Goal: Task Accomplishment & Management: Manage account settings

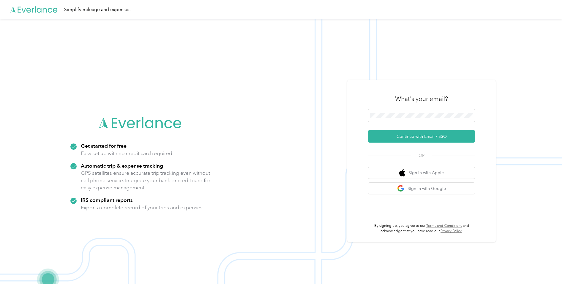
click at [543, 82] on img at bounding box center [281, 161] width 562 height 284
click at [409, 138] on button "Continue with Email / SSO" at bounding box center [421, 136] width 107 height 12
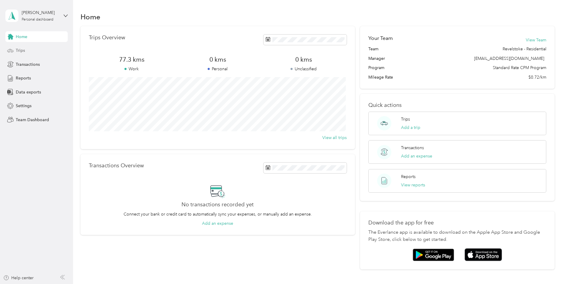
click at [28, 53] on div "Trips" at bounding box center [36, 50] width 62 height 11
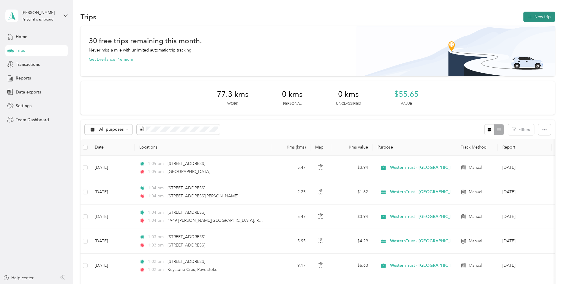
click at [531, 19] on button "New trip" at bounding box center [540, 17] width 32 height 10
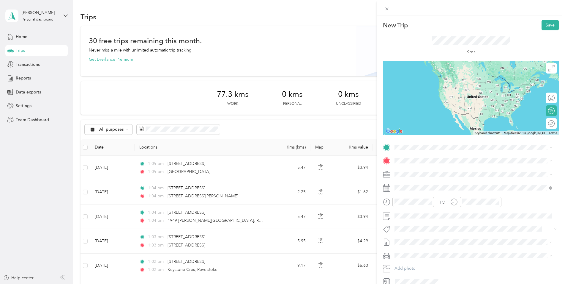
click at [436, 177] on ol "From search results [STREET_ADDRESS] [STREET_ADDRESS][GEOGRAPHIC_DATA][STREET_A…" at bounding box center [474, 185] width 162 height 71
click at [419, 167] on span "[STREET_ADDRESS]" at bounding box center [425, 166] width 38 height 5
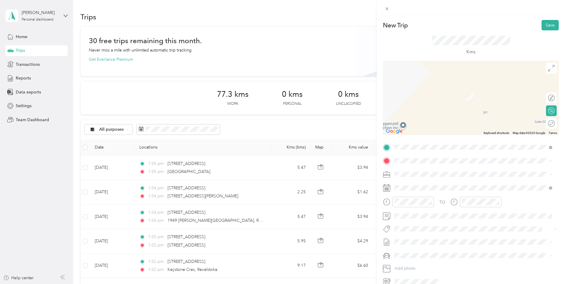
click at [423, 185] on span "[STREET_ADDRESS][PERSON_NAME]" at bounding box center [441, 181] width 71 height 5
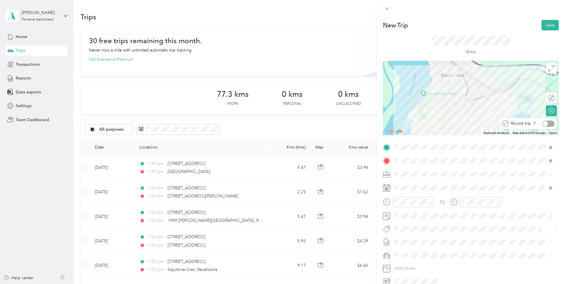
click at [547, 125] on div at bounding box center [549, 123] width 12 height 6
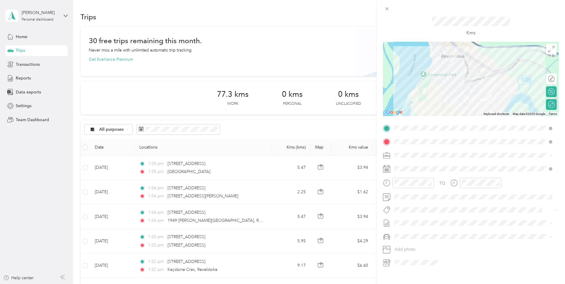
scroll to position [29, 0]
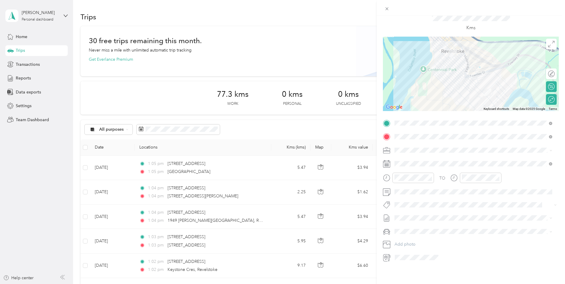
click at [389, 160] on icon at bounding box center [386, 163] width 7 height 7
click at [410, 193] on icon at bounding box center [410, 193] width 6 height 6
click at [440, 251] on div "28" at bounding box center [438, 250] width 8 height 7
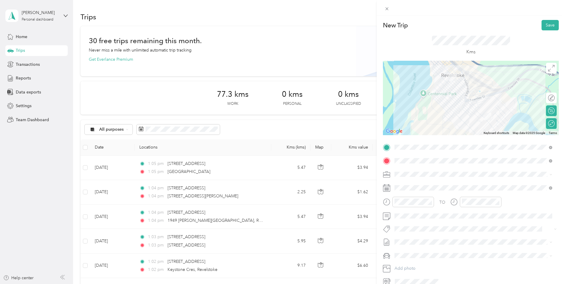
click at [560, 25] on form "New Trip Save This trip cannot be edited because it is either under review, app…" at bounding box center [471, 153] width 188 height 266
click at [550, 28] on button "Save" at bounding box center [550, 25] width 17 height 10
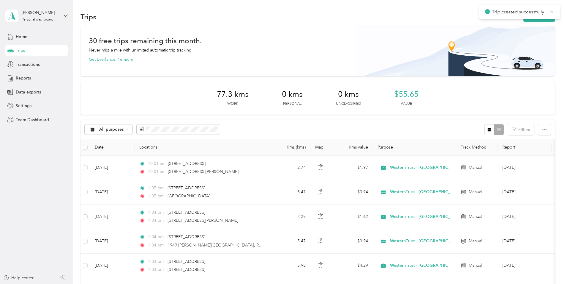
click at [553, 12] on icon at bounding box center [552, 11] width 5 height 5
click at [542, 15] on button "New trip" at bounding box center [540, 17] width 32 height 10
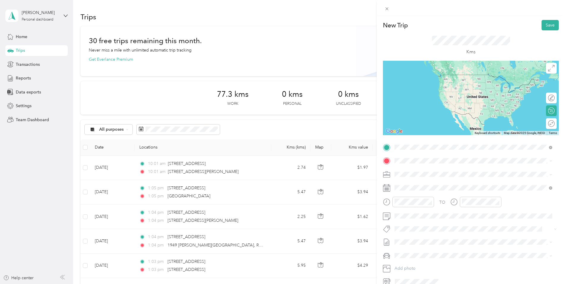
click at [438, 168] on span "[STREET_ADDRESS]" at bounding box center [425, 168] width 38 height 5
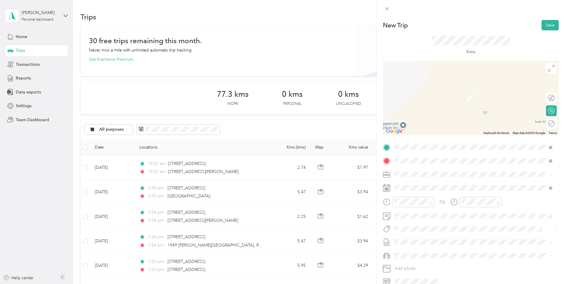
click at [436, 181] on span "[STREET_ADDRESS][PERSON_NAME]" at bounding box center [441, 181] width 71 height 5
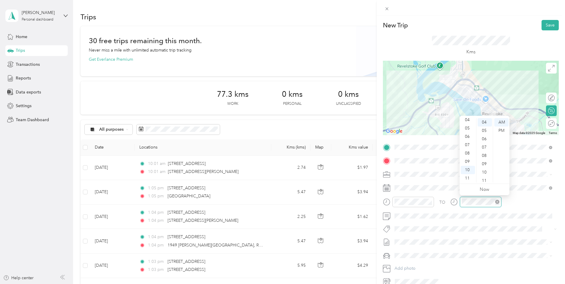
scroll to position [33, 0]
click at [470, 180] on div "11" at bounding box center [468, 178] width 14 height 8
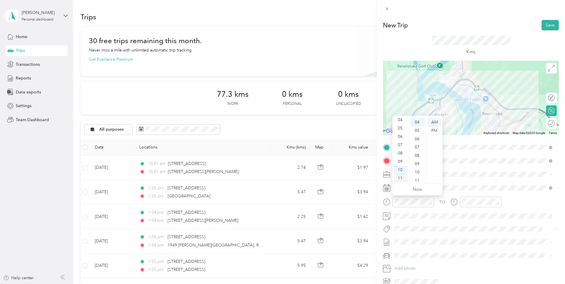
click at [403, 177] on div "11" at bounding box center [401, 178] width 14 height 8
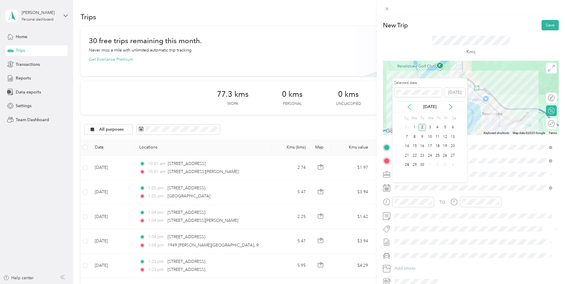
click at [410, 106] on icon at bounding box center [410, 107] width 6 height 6
click at [440, 165] on div "28" at bounding box center [438, 164] width 8 height 7
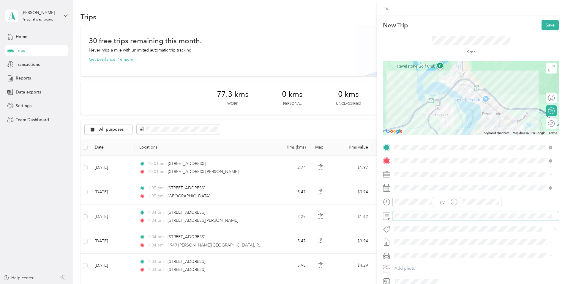
click at [423, 212] on span at bounding box center [476, 216] width 166 height 10
click at [543, 26] on button "Save" at bounding box center [550, 25] width 17 height 10
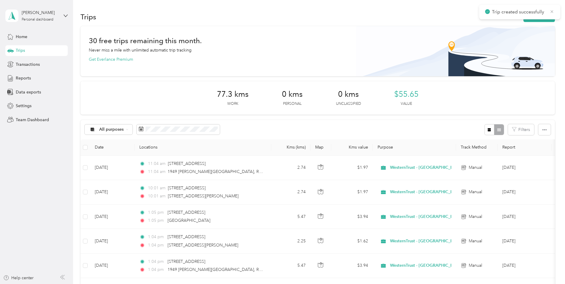
click at [553, 11] on icon at bounding box center [552, 11] width 3 height 3
click at [539, 16] on button "New trip" at bounding box center [540, 17] width 32 height 10
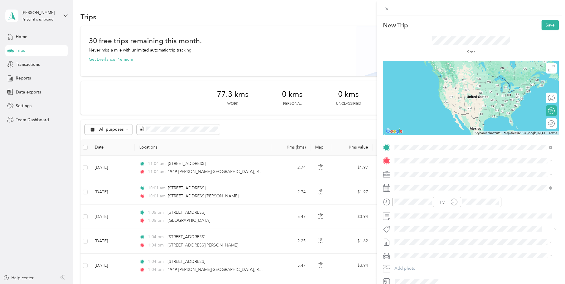
click at [430, 170] on span "[STREET_ADDRESS]" at bounding box center [425, 168] width 38 height 5
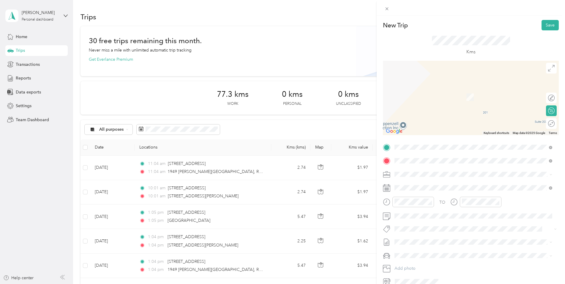
click at [448, 184] on span "[STREET_ADDRESS][PERSON_NAME]" at bounding box center [441, 181] width 71 height 5
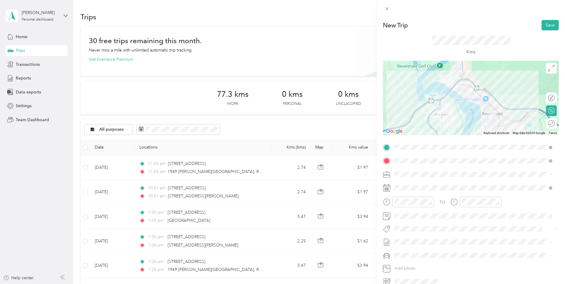
click at [384, 187] on icon at bounding box center [386, 187] width 7 height 7
click at [386, 187] on icon at bounding box center [386, 187] width 7 height 7
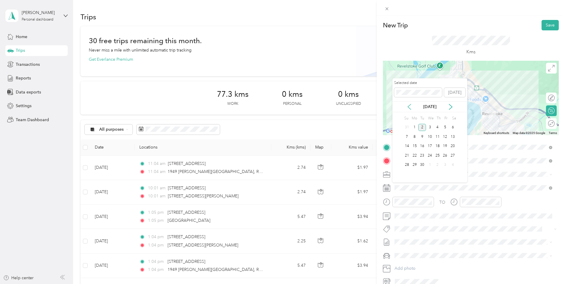
click at [411, 108] on icon at bounding box center [410, 107] width 6 height 6
click at [438, 166] on div "28" at bounding box center [438, 164] width 8 height 7
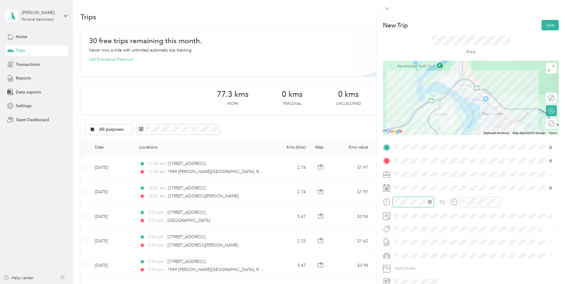
scroll to position [36, 0]
click at [402, 142] on div "03" at bounding box center [401, 141] width 14 height 8
click at [434, 130] on div "PM" at bounding box center [434, 130] width 14 height 8
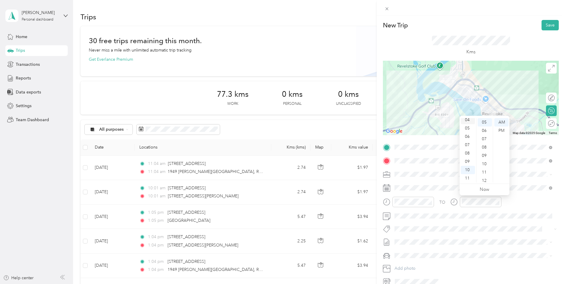
click at [468, 120] on div "04" at bounding box center [468, 120] width 14 height 8
click at [500, 129] on div "PM" at bounding box center [502, 130] width 14 height 8
click at [429, 199] on icon "close-circle" at bounding box center [430, 201] width 4 height 4
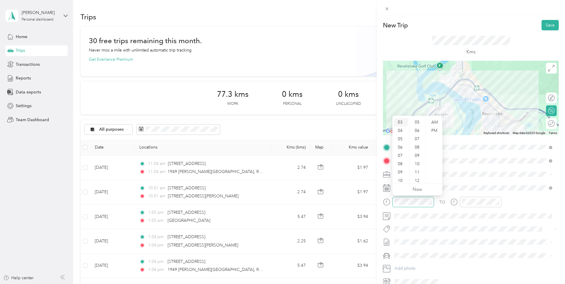
click at [399, 120] on div "03" at bounding box center [401, 122] width 14 height 8
click at [437, 132] on div "PM" at bounding box center [434, 130] width 14 height 8
click at [548, 122] on div at bounding box center [549, 123] width 12 height 6
click at [545, 25] on button "Save" at bounding box center [550, 25] width 17 height 10
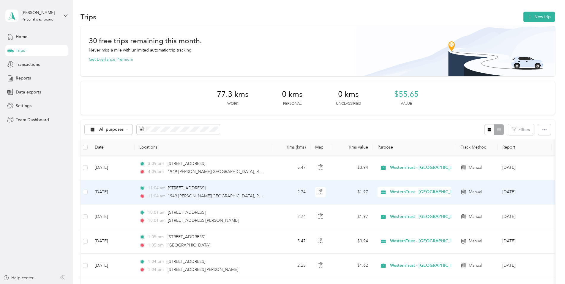
click at [508, 192] on td "[DATE]" at bounding box center [525, 192] width 54 height 24
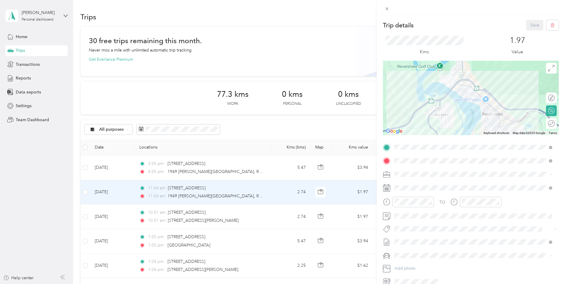
click at [555, 123] on div "Round trip" at bounding box center [555, 123] width 0 height 6
click at [546, 124] on div at bounding box center [549, 123] width 12 height 6
click at [530, 25] on button "Save" at bounding box center [534, 25] width 17 height 10
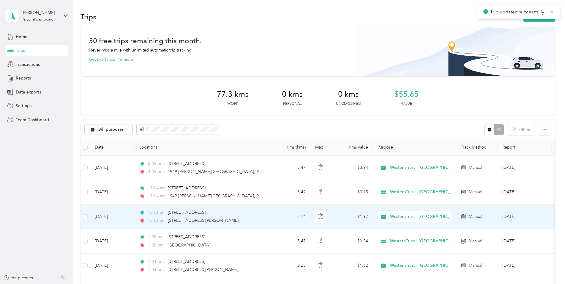
click at [349, 216] on td "$1.97" at bounding box center [352, 216] width 42 height 24
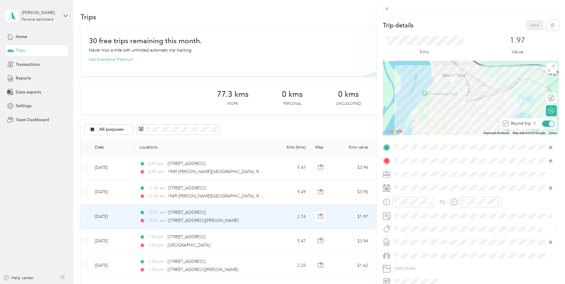
click at [543, 125] on div at bounding box center [549, 123] width 12 height 6
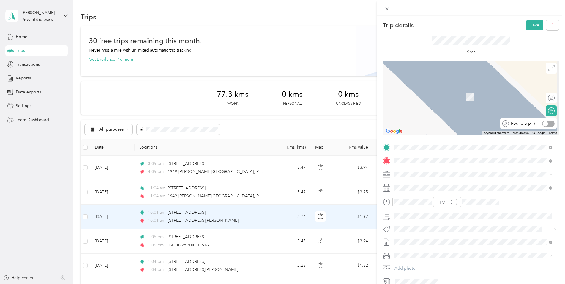
click at [543, 125] on div at bounding box center [545, 123] width 5 height 5
click at [527, 23] on button "Save" at bounding box center [534, 25] width 17 height 10
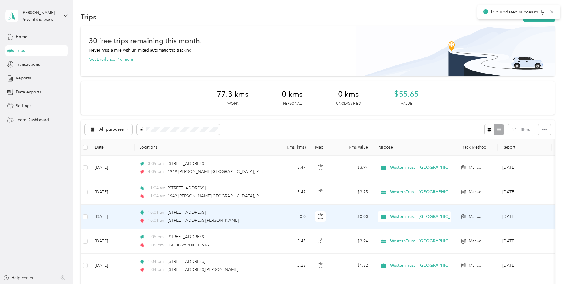
click at [342, 213] on td "$0.00" at bounding box center [352, 216] width 42 height 24
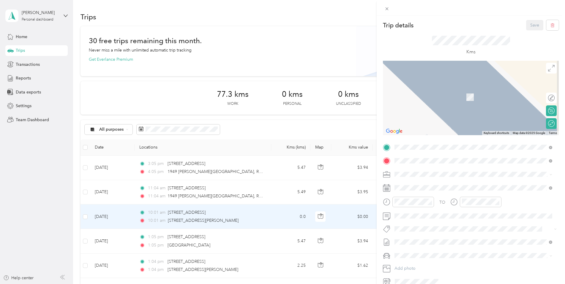
click at [432, 184] on li "[STREET_ADDRESS][PERSON_NAME]" at bounding box center [474, 181] width 162 height 10
click at [549, 109] on div at bounding box center [551, 110] width 5 height 5
click at [548, 109] on div at bounding box center [549, 111] width 12 height 6
click at [549, 124] on div at bounding box center [551, 123] width 5 height 5
click at [548, 123] on div at bounding box center [549, 123] width 12 height 6
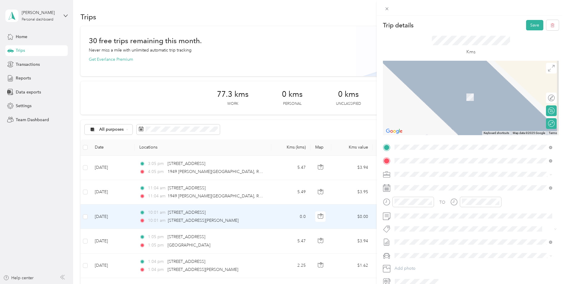
click at [427, 166] on span "[STREET_ADDRESS]" at bounding box center [416, 167] width 38 height 5
click at [459, 165] on div "[STREET_ADDRESS]" at bounding box center [470, 167] width 147 height 6
click at [440, 183] on li "[STREET_ADDRESS][PERSON_NAME]" at bounding box center [474, 181] width 162 height 10
click at [464, 165] on div "[STREET_ADDRESS]" at bounding box center [470, 166] width 147 height 6
click at [550, 21] on button "button" at bounding box center [553, 25] width 12 height 10
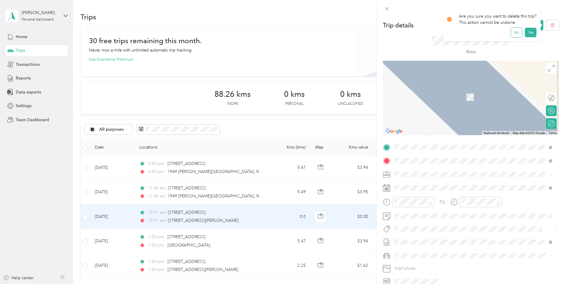
click at [518, 34] on button "No" at bounding box center [516, 33] width 11 height 10
click at [386, 9] on icon at bounding box center [387, 8] width 5 height 5
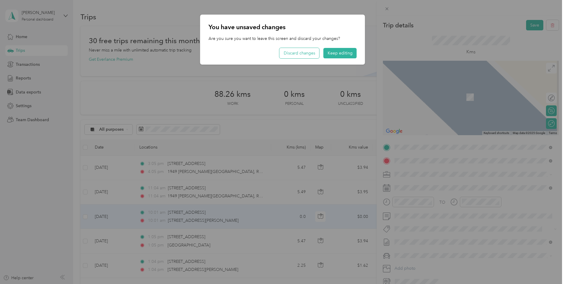
click at [293, 52] on button "Discard changes" at bounding box center [300, 53] width 40 height 10
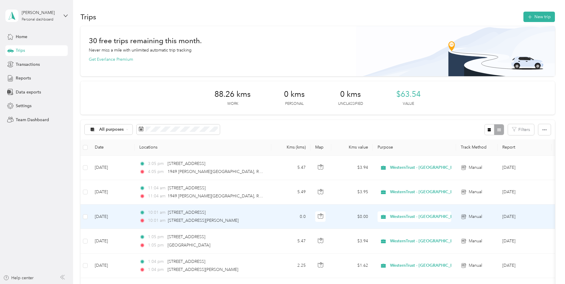
click at [489, 216] on div "Manual" at bounding box center [477, 216] width 32 height 7
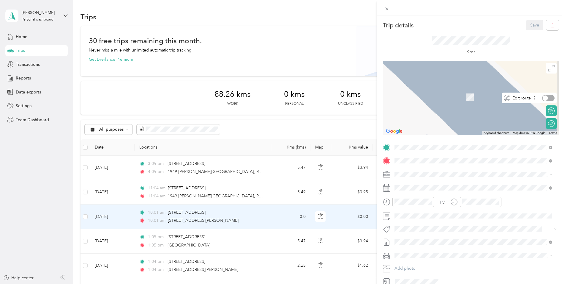
click at [547, 98] on div at bounding box center [549, 98] width 12 height 6
click at [549, 98] on div at bounding box center [551, 97] width 5 height 5
click at [548, 144] on span at bounding box center [476, 147] width 166 height 10
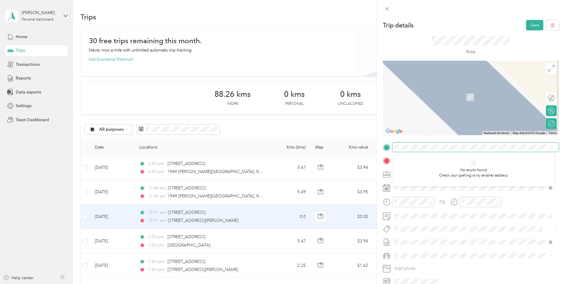
click at [557, 153] on form "Trip details Save This trip cannot be edited because it is either under review,…" at bounding box center [471, 153] width 188 height 266
click at [554, 161] on div "No results found Check your spelling or try another address" at bounding box center [474, 169] width 162 height 34
click at [450, 237] on span at bounding box center [476, 242] width 166 height 10
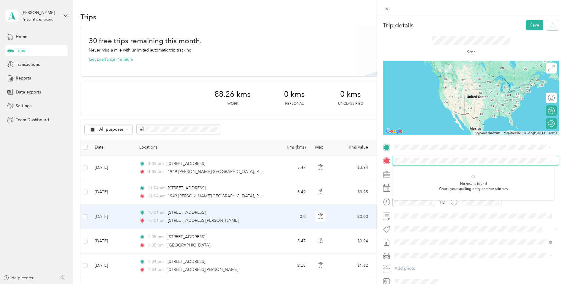
click at [444, 170] on span "[STREET_ADDRESS]" at bounding box center [425, 168] width 38 height 5
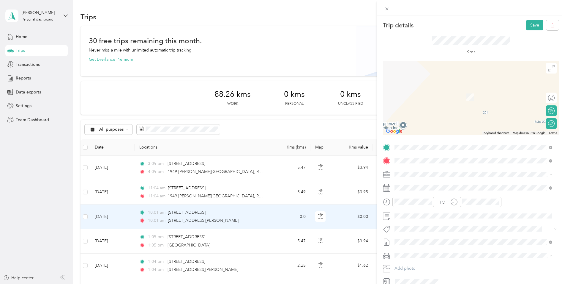
click at [441, 186] on div "[STREET_ADDRESS][PERSON_NAME]" at bounding box center [474, 182] width 154 height 8
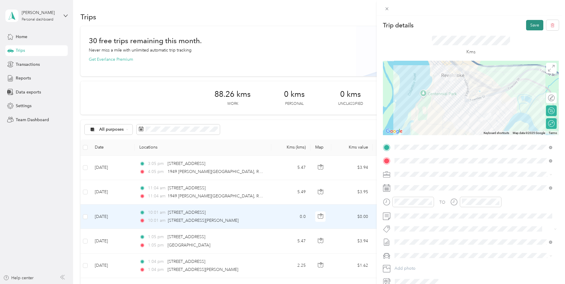
click at [526, 25] on button "Save" at bounding box center [534, 25] width 17 height 10
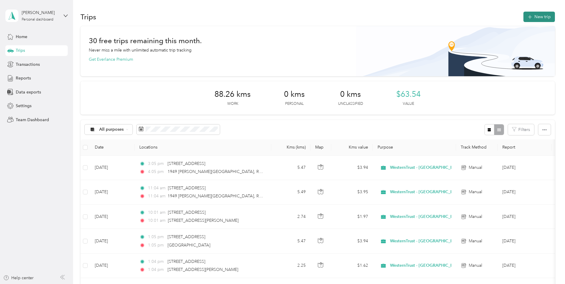
click at [538, 19] on button "New trip" at bounding box center [540, 17] width 32 height 10
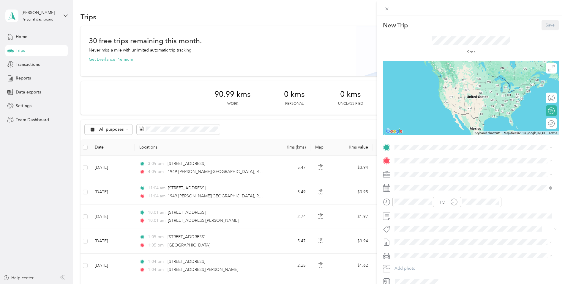
click at [199, 18] on div "New Trip Save This trip cannot be edited because it is either under review, app…" at bounding box center [282, 142] width 565 height 284
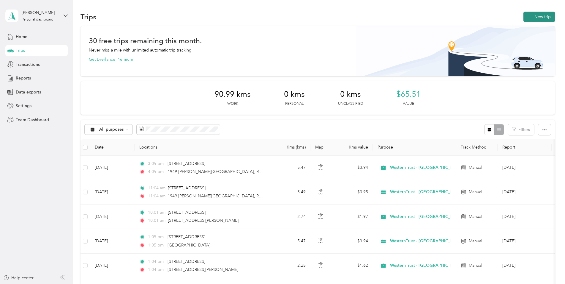
click at [540, 20] on button "New trip" at bounding box center [540, 17] width 32 height 10
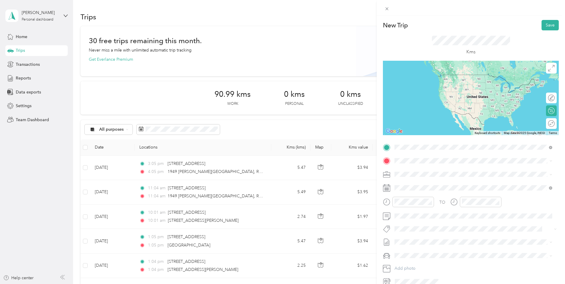
click at [437, 163] on li "[STREET_ADDRESS]" at bounding box center [474, 169] width 162 height 12
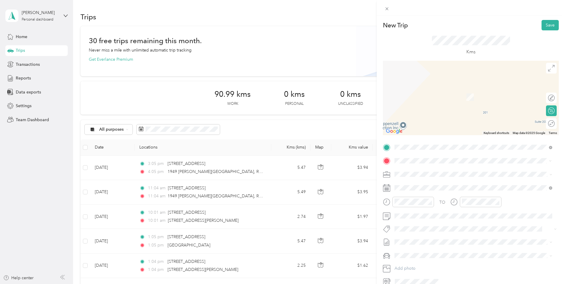
click at [434, 182] on span "[STREET_ADDRESS][PERSON_NAME]" at bounding box center [441, 181] width 71 height 5
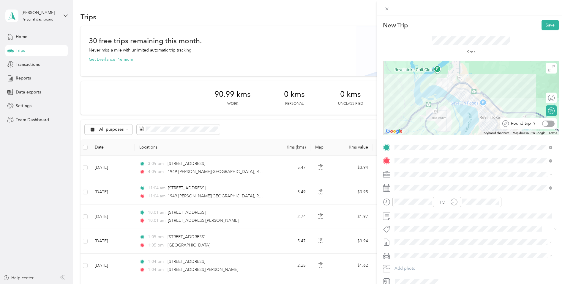
click at [546, 124] on div at bounding box center [549, 123] width 12 height 6
click at [388, 189] on icon at bounding box center [386, 187] width 7 height 7
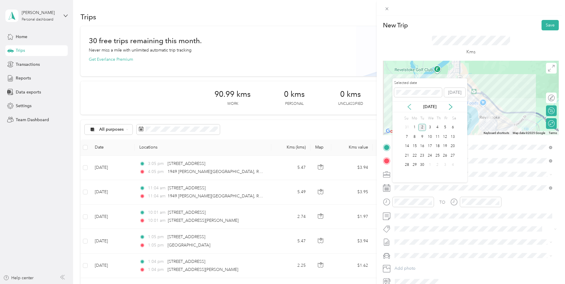
click at [409, 104] on icon at bounding box center [410, 107] width 6 height 6
click at [446, 166] on div "29" at bounding box center [446, 164] width 8 height 7
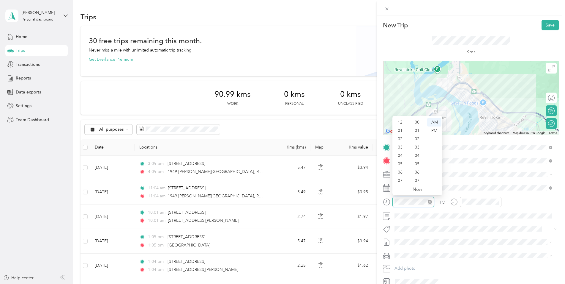
scroll to position [36, 0]
click at [549, 24] on button "Save" at bounding box center [550, 25] width 17 height 10
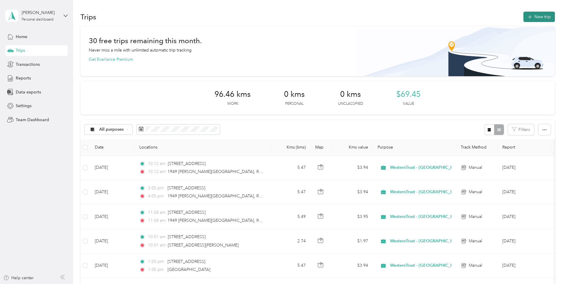
click at [537, 18] on button "New trip" at bounding box center [540, 17] width 32 height 10
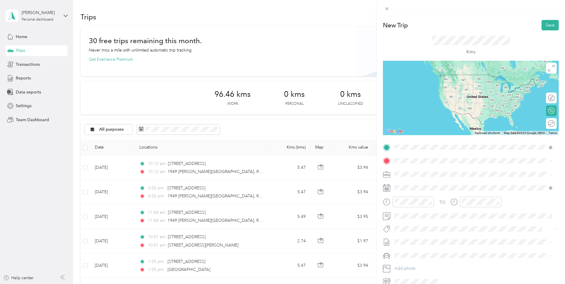
click at [444, 196] on span "[STREET_ADDRESS]" at bounding box center [425, 192] width 38 height 5
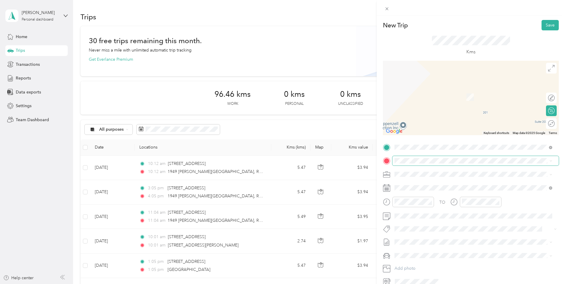
click at [430, 157] on span at bounding box center [476, 161] width 166 height 10
click at [427, 183] on span "[STREET_ADDRESS]" at bounding box center [425, 181] width 38 height 5
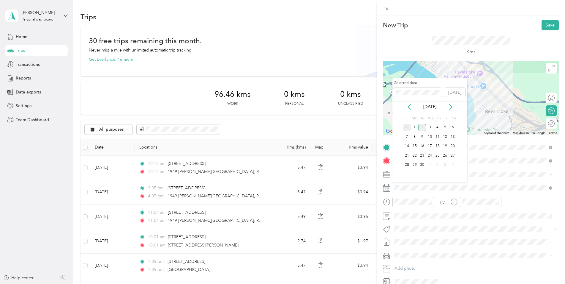
click at [407, 126] on div "31" at bounding box center [407, 127] width 8 height 7
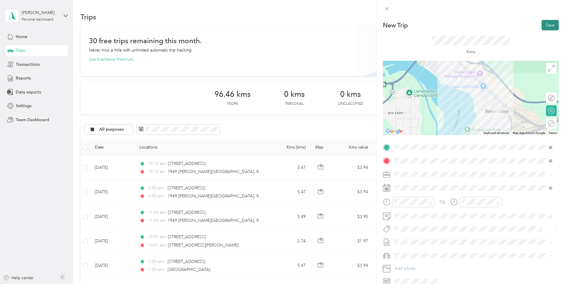
click at [546, 22] on button "Save" at bounding box center [550, 25] width 17 height 10
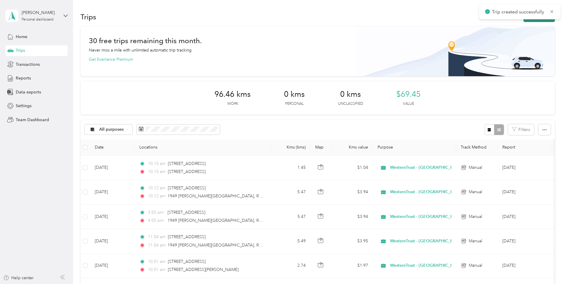
click at [533, 21] on button "New trip" at bounding box center [540, 17] width 32 height 10
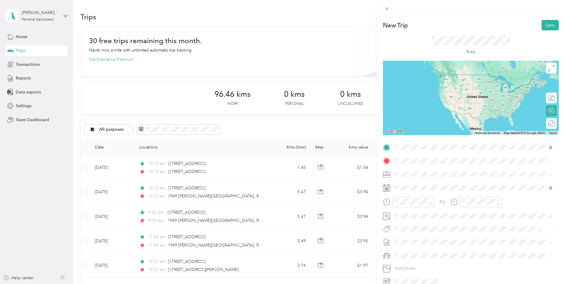
click at [426, 171] on span "[STREET_ADDRESS]" at bounding box center [425, 168] width 38 height 5
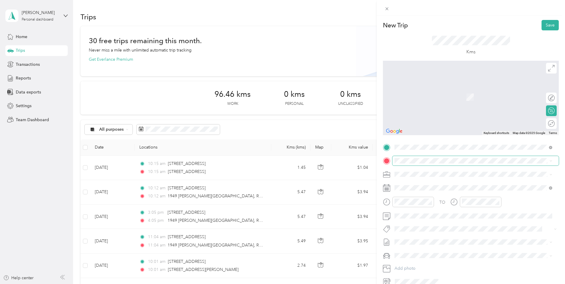
click at [425, 165] on span at bounding box center [476, 161] width 166 height 10
click at [424, 197] on span "[STREET_ADDRESS][PERSON_NAME]" at bounding box center [441, 193] width 71 height 5
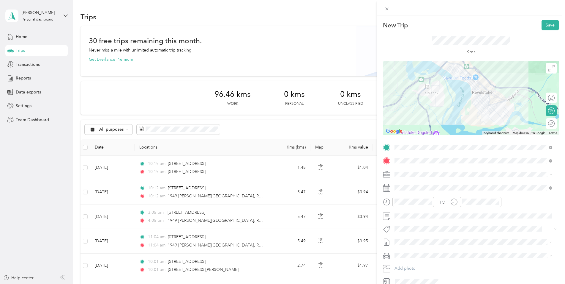
click at [388, 188] on icon at bounding box center [386, 187] width 7 height 7
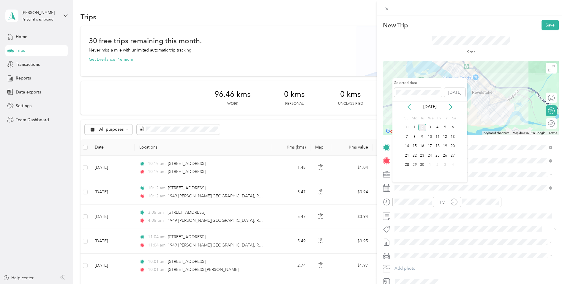
click at [410, 104] on icon at bounding box center [410, 107] width 6 height 6
click at [408, 174] on div "31" at bounding box center [407, 173] width 8 height 7
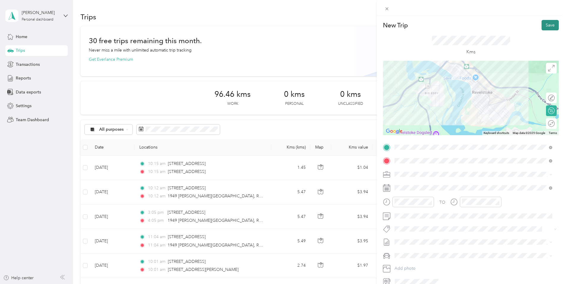
click at [547, 27] on button "Save" at bounding box center [550, 25] width 17 height 10
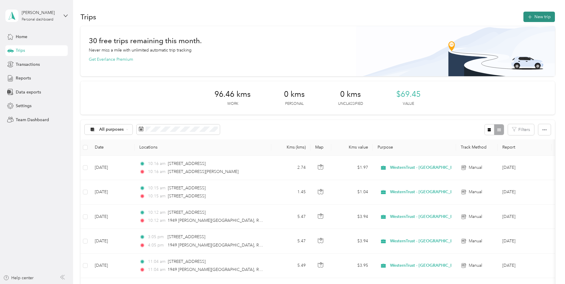
click at [535, 16] on button "New trip" at bounding box center [540, 17] width 32 height 10
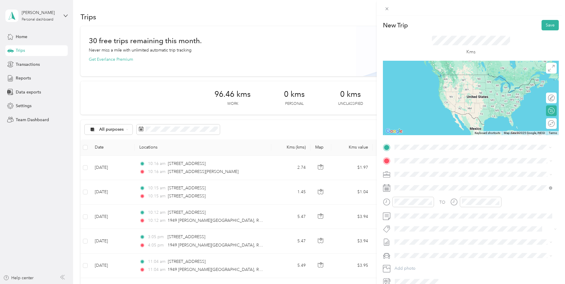
click at [433, 185] on div "[STREET_ADDRESS][PERSON_NAME]" at bounding box center [474, 181] width 154 height 8
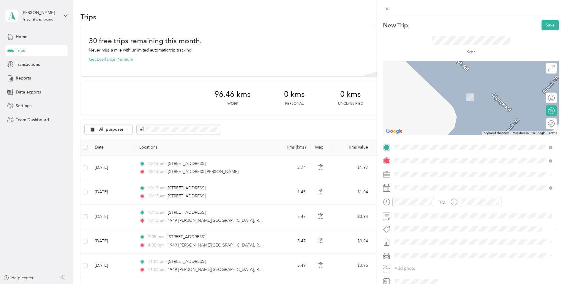
click at [432, 184] on span "[STREET_ADDRESS]" at bounding box center [425, 181] width 38 height 5
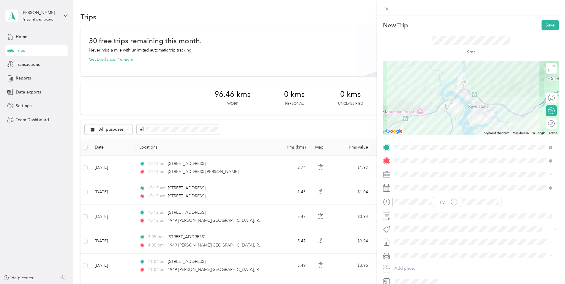
click at [389, 189] on icon at bounding box center [386, 187] width 7 height 7
click at [387, 189] on icon at bounding box center [386, 187] width 7 height 7
click at [394, 188] on span at bounding box center [476, 188] width 166 height 10
click at [405, 182] on div "TO Add photo" at bounding box center [471, 214] width 176 height 144
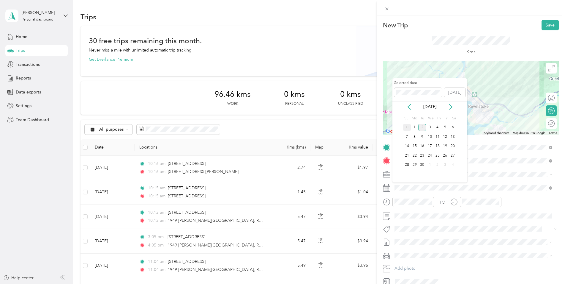
click at [407, 126] on div "31" at bounding box center [407, 127] width 8 height 7
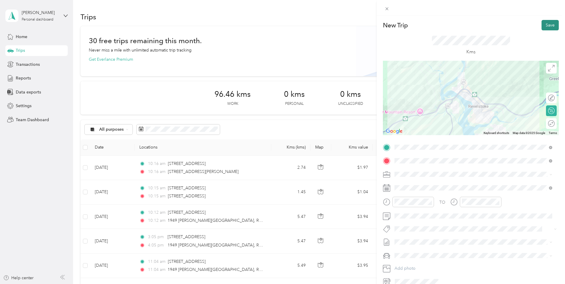
click at [542, 22] on button "Save" at bounding box center [550, 25] width 17 height 10
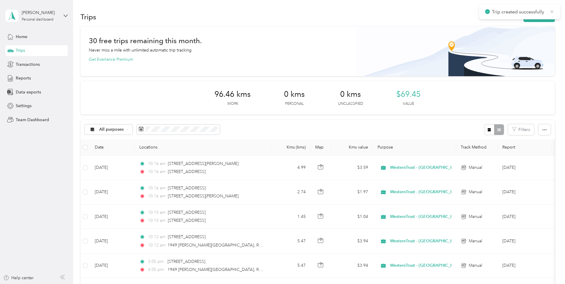
click at [552, 9] on icon at bounding box center [552, 11] width 5 height 5
click at [540, 14] on button "New trip" at bounding box center [540, 17] width 32 height 10
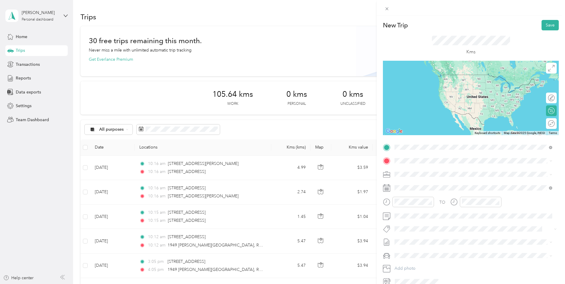
click at [445, 173] on div "[STREET_ADDRESS]" at bounding box center [474, 169] width 154 height 8
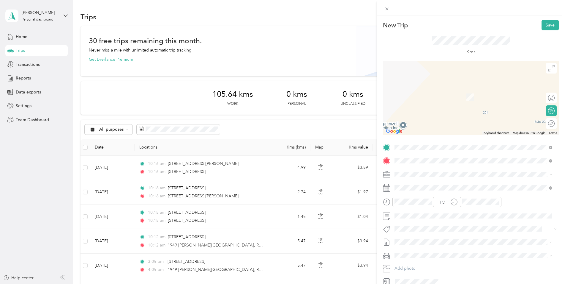
click at [423, 184] on span "[STREET_ADDRESS]" at bounding box center [425, 181] width 38 height 5
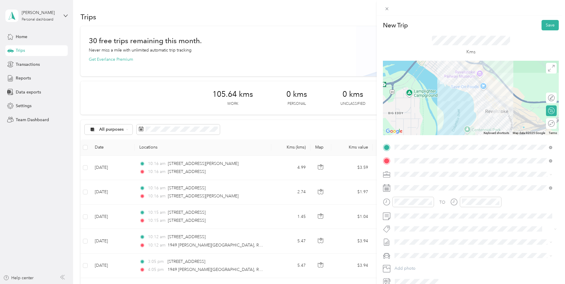
click at [410, 182] on div "TO Add photo" at bounding box center [471, 214] width 176 height 144
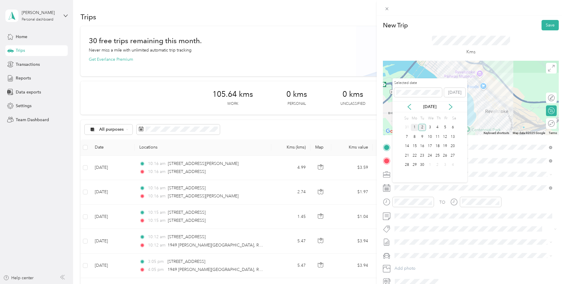
click at [418, 125] on div "1" at bounding box center [415, 127] width 8 height 7
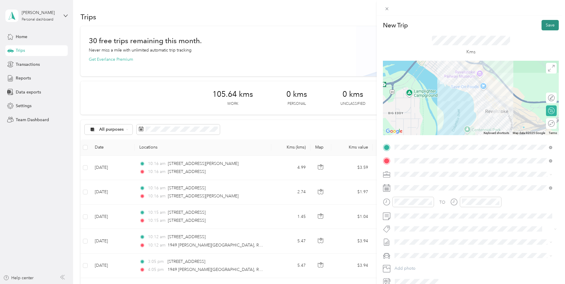
click at [544, 26] on button "Save" at bounding box center [550, 25] width 17 height 10
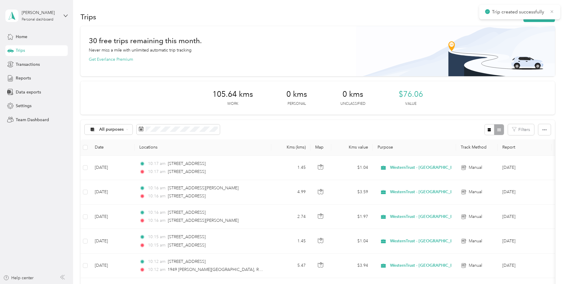
click at [552, 11] on icon at bounding box center [552, 11] width 3 height 3
click at [545, 16] on button "New trip" at bounding box center [540, 17] width 32 height 10
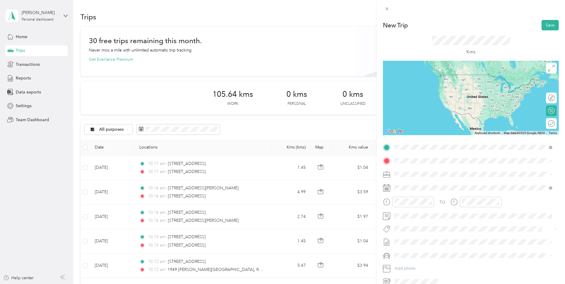
click at [441, 170] on span "[STREET_ADDRESS]" at bounding box center [425, 168] width 38 height 5
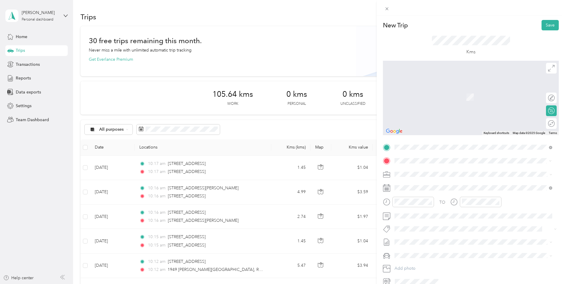
click at [438, 185] on span "[STREET_ADDRESS][PERSON_NAME]" at bounding box center [441, 181] width 71 height 5
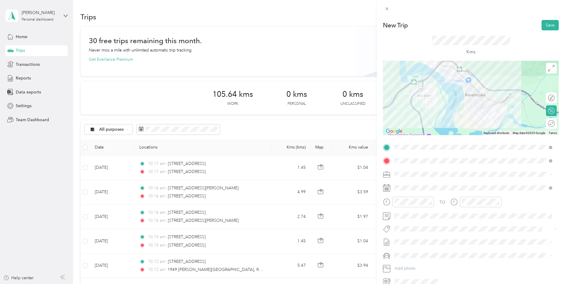
click at [389, 192] on div "TO Add photo" at bounding box center [471, 214] width 176 height 144
click at [389, 190] on rect at bounding box center [388, 189] width 1 height 1
click at [404, 184] on span at bounding box center [476, 188] width 166 height 10
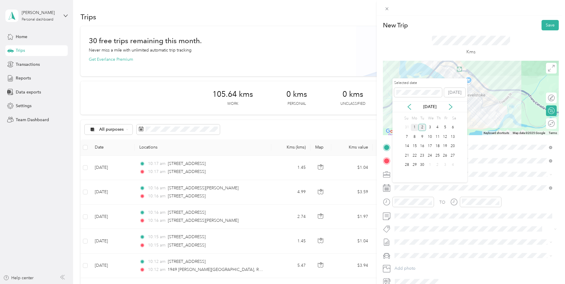
click at [414, 128] on div "1" at bounding box center [415, 127] width 8 height 7
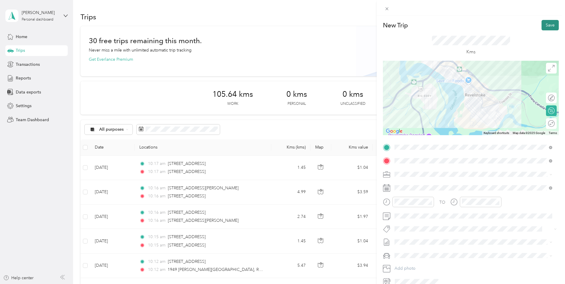
click at [542, 24] on button "Save" at bounding box center [550, 25] width 17 height 10
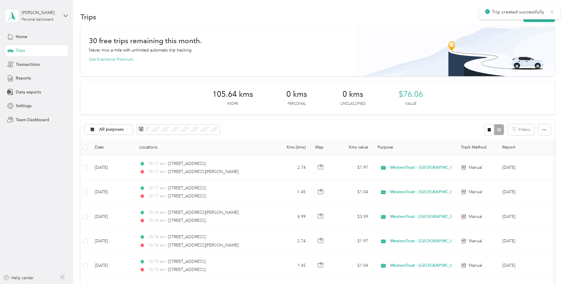
click at [553, 11] on icon at bounding box center [552, 11] width 3 height 3
click at [543, 15] on button "New trip" at bounding box center [540, 17] width 32 height 10
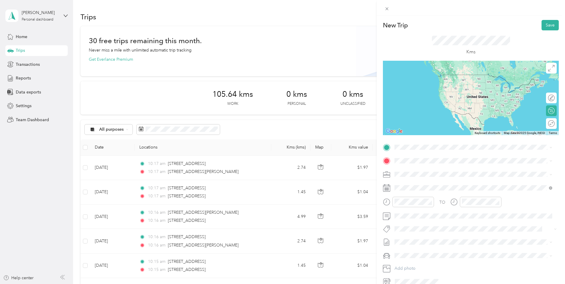
click at [442, 167] on span "[STREET_ADDRESS][PERSON_NAME]" at bounding box center [441, 166] width 71 height 5
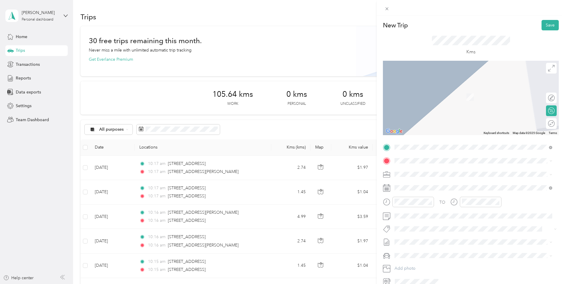
click at [424, 180] on span "[STREET_ADDRESS][PERSON_NAME]" at bounding box center [441, 180] width 71 height 5
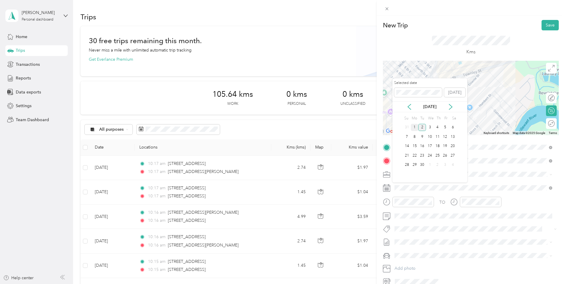
drag, startPoint x: 419, startPoint y: 126, endPoint x: 415, endPoint y: 129, distance: 4.9
click at [419, 127] on div "2" at bounding box center [423, 127] width 8 height 7
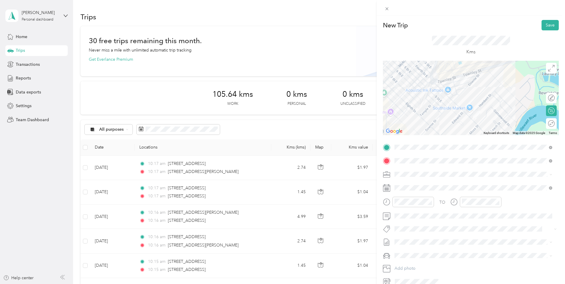
click at [415, 130] on div "8" at bounding box center [415, 135] width 8 height 10
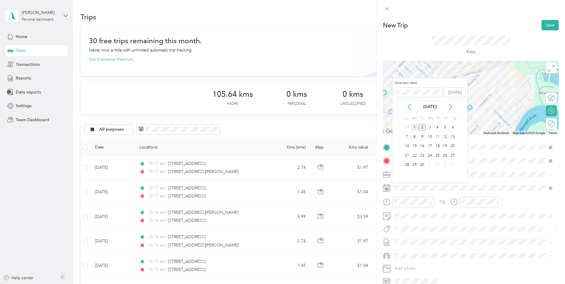
click at [415, 124] on div "1" at bounding box center [415, 127] width 8 height 7
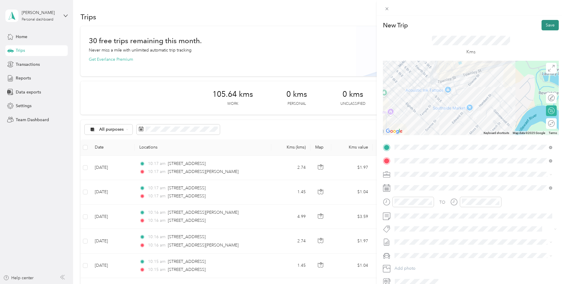
click at [544, 26] on button "Save" at bounding box center [550, 25] width 17 height 10
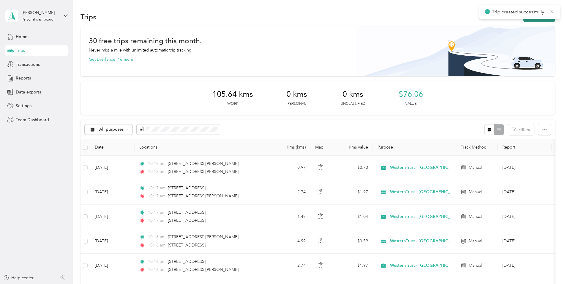
click at [539, 21] on button "New trip" at bounding box center [540, 17] width 32 height 10
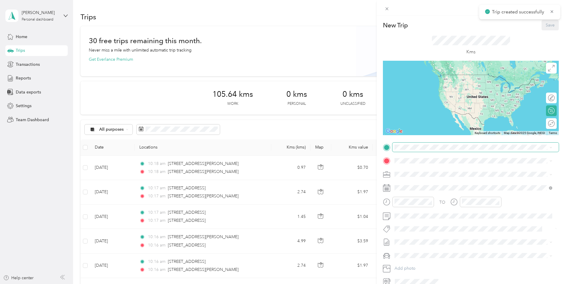
click at [436, 143] on span at bounding box center [476, 147] width 166 height 10
click at [424, 171] on span "[STREET_ADDRESS][PERSON_NAME]" at bounding box center [441, 168] width 71 height 5
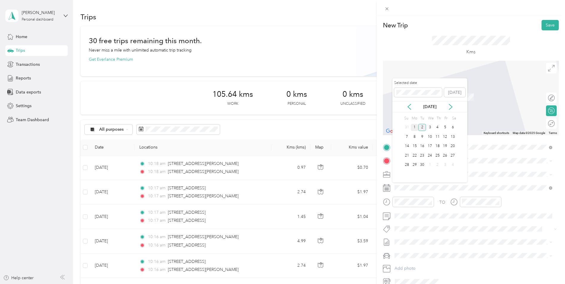
click at [414, 126] on div "1" at bounding box center [415, 127] width 8 height 7
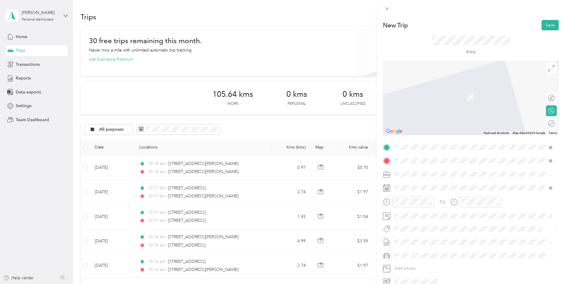
click at [417, 180] on span "[STREET_ADDRESS]" at bounding box center [425, 181] width 38 height 5
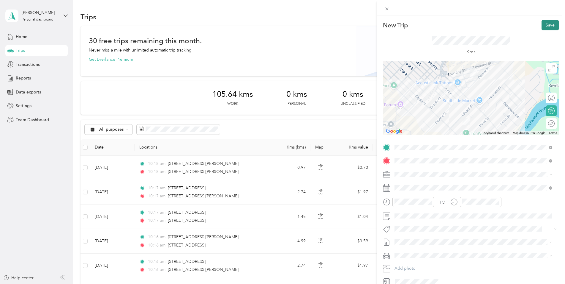
click at [553, 26] on button "Save" at bounding box center [550, 25] width 17 height 10
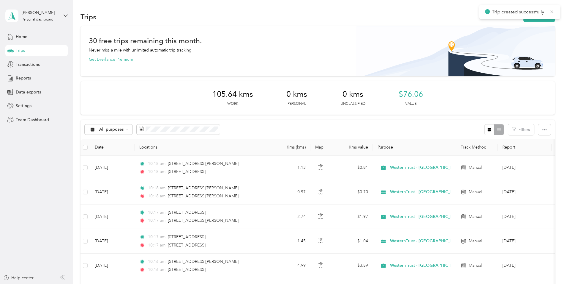
click at [553, 11] on icon at bounding box center [552, 11] width 3 height 3
click at [529, 16] on icon "button" at bounding box center [530, 17] width 7 height 7
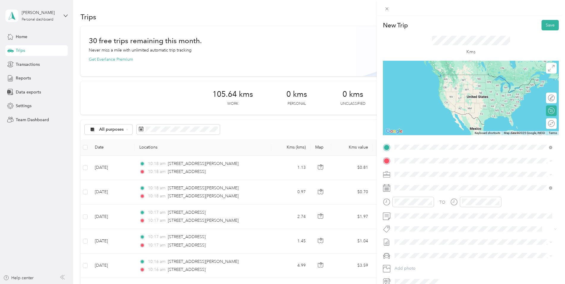
click at [441, 171] on span "[STREET_ADDRESS]" at bounding box center [425, 168] width 38 height 5
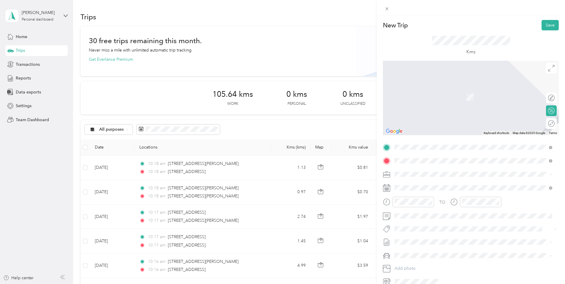
click at [425, 178] on li "[STREET_ADDRESS][PERSON_NAME]" at bounding box center [474, 182] width 162 height 12
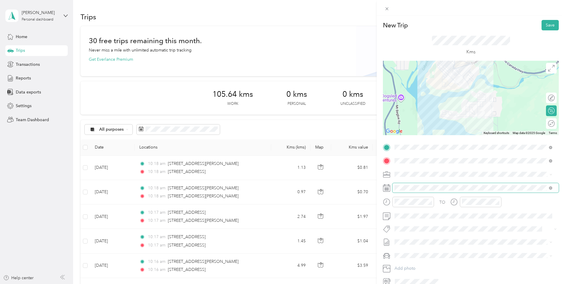
click at [417, 191] on span at bounding box center [476, 188] width 166 height 10
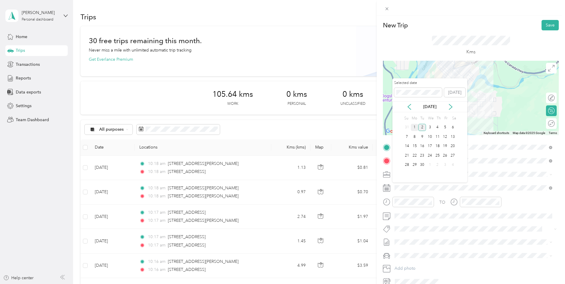
click at [416, 127] on div "1" at bounding box center [415, 127] width 8 height 7
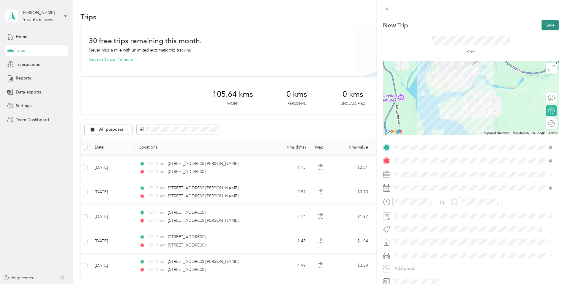
click at [542, 25] on button "Save" at bounding box center [550, 25] width 17 height 10
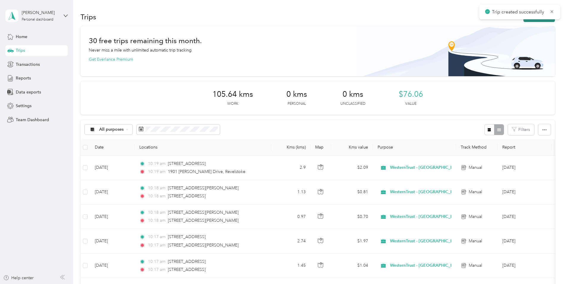
click at [528, 21] on button "New trip" at bounding box center [540, 17] width 32 height 10
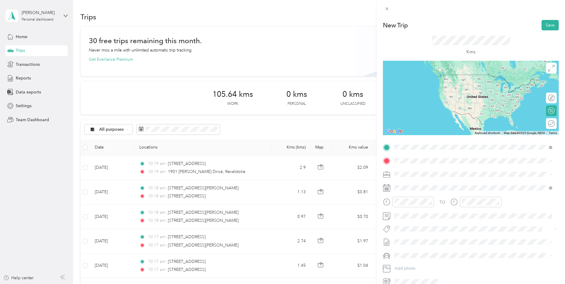
click at [428, 171] on span "[STREET_ADDRESS][PERSON_NAME]" at bounding box center [441, 168] width 71 height 5
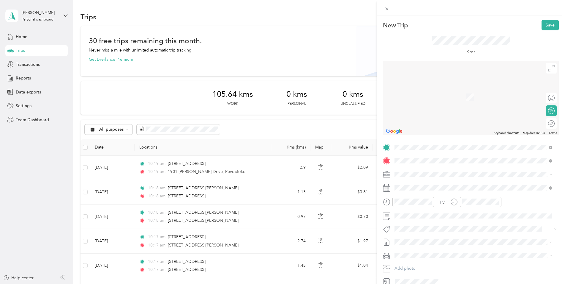
click at [424, 185] on span "[STREET_ADDRESS]" at bounding box center [425, 181] width 38 height 5
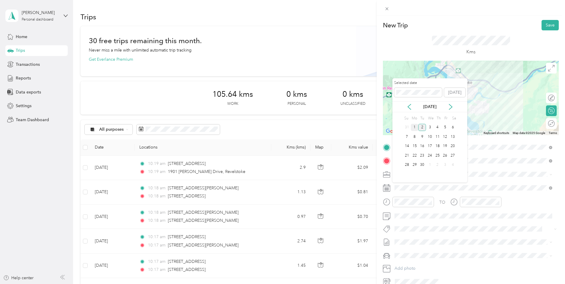
click at [415, 127] on div "1" at bounding box center [415, 127] width 8 height 7
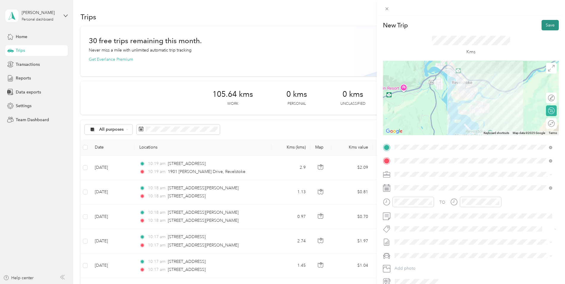
click at [543, 26] on button "Save" at bounding box center [550, 25] width 17 height 10
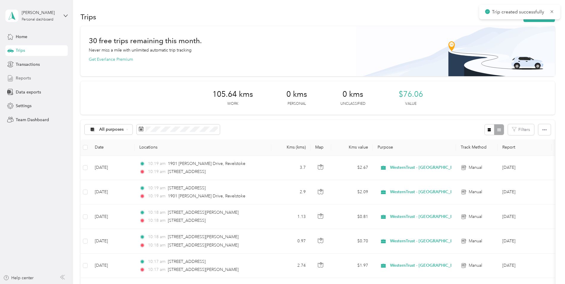
click at [23, 79] on span "Reports" at bounding box center [23, 78] width 15 height 6
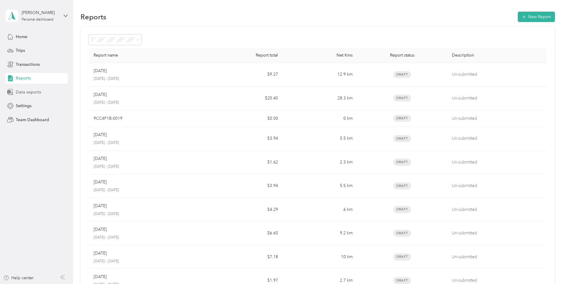
click at [33, 90] on span "Data exports" at bounding box center [28, 92] width 25 height 6
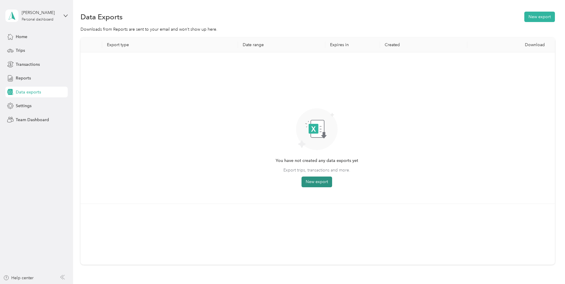
click at [312, 180] on button "New export" at bounding box center [317, 181] width 31 height 11
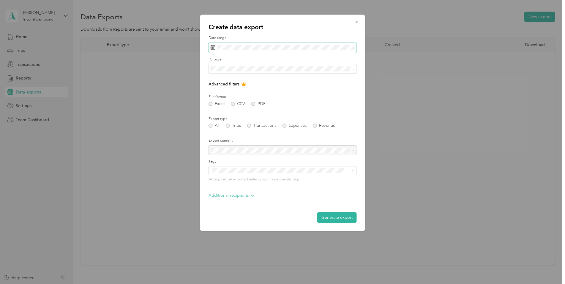
click at [237, 44] on span at bounding box center [283, 48] width 148 height 10
click at [219, 83] on icon at bounding box center [219, 81] width 3 height 5
click at [262, 103] on div "2" at bounding box center [263, 102] width 8 height 7
click at [424, 155] on div "Create data export Date range Purpose Advanced filters File format Excel CSV PD…" at bounding box center [365, 124] width 165 height 218
click at [218, 41] on div "Date range" at bounding box center [283, 43] width 148 height 17
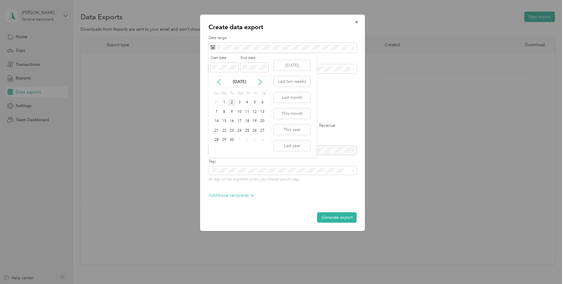
click at [219, 80] on icon at bounding box center [219, 82] width 6 height 6
click at [263, 102] on div "2" at bounding box center [263, 102] width 8 height 7
click at [260, 81] on icon at bounding box center [260, 82] width 6 height 6
click at [223, 102] on div "1" at bounding box center [225, 102] width 8 height 7
click at [218, 82] on icon at bounding box center [219, 82] width 6 height 6
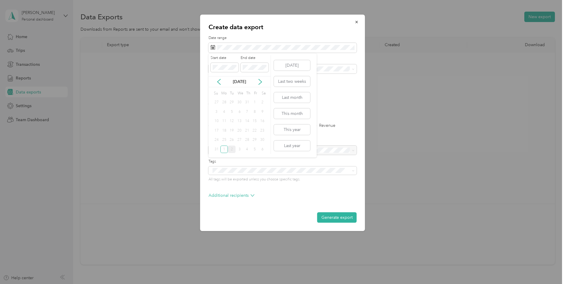
click at [231, 152] on div "2" at bounding box center [232, 148] width 8 height 7
click at [287, 99] on button "Last month" at bounding box center [292, 97] width 36 height 10
click at [259, 80] on icon at bounding box center [260, 82] width 6 height 6
click at [226, 102] on div "1" at bounding box center [225, 102] width 8 height 7
click at [254, 103] on div "Excel CSV PDF" at bounding box center [283, 104] width 148 height 4
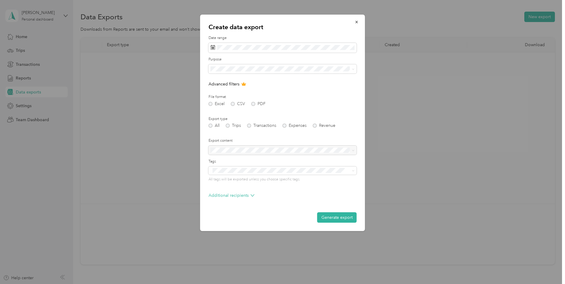
click at [229, 126] on div "All Trips Transactions Expenses Revenue" at bounding box center [283, 125] width 148 height 4
click at [336, 214] on button "Generate export" at bounding box center [337, 217] width 40 height 10
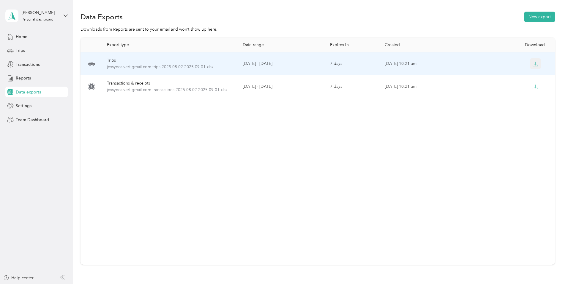
click at [535, 62] on icon "button" at bounding box center [536, 64] width 2 height 4
